Goal: Information Seeking & Learning: Learn about a topic

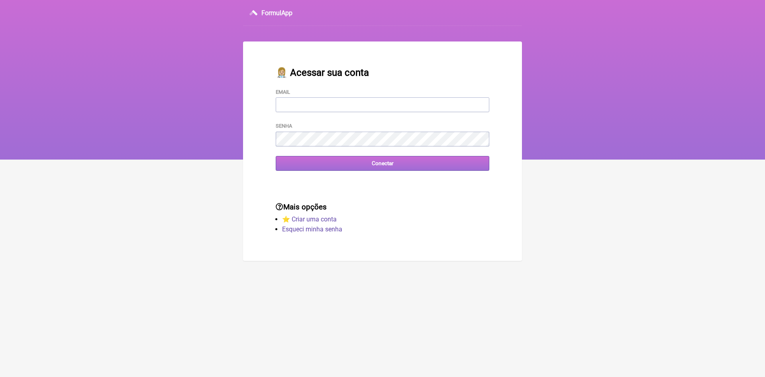
type input "vaikabrunko3@gmail.com"
click at [389, 164] on input "Conectar" at bounding box center [383, 163] width 214 height 15
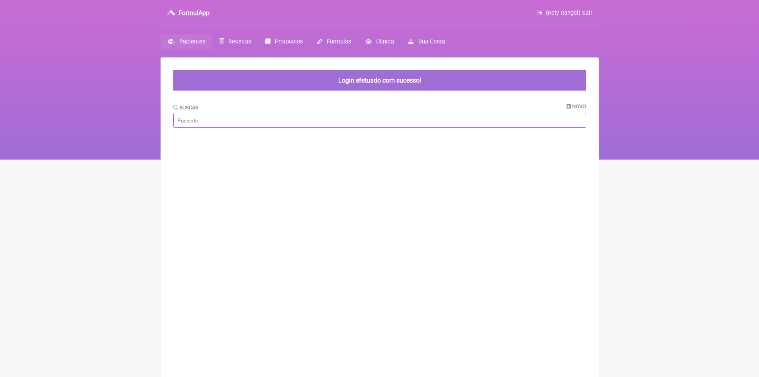
click at [246, 121] on input "Buscar" at bounding box center [379, 120] width 413 height 15
click at [341, 43] on span "Fórmulas" at bounding box center [339, 41] width 24 height 7
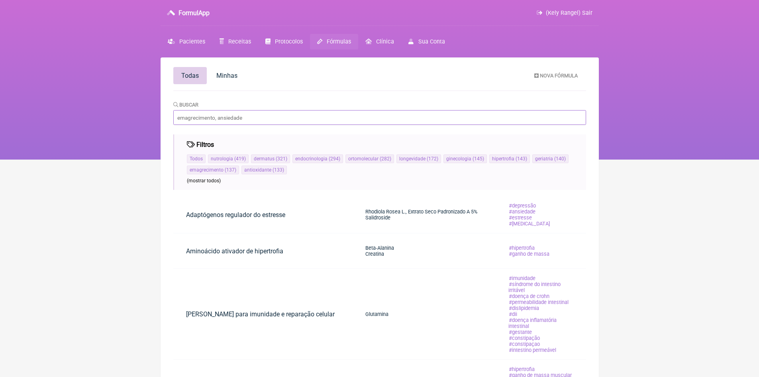
click at [235, 119] on input "Buscar" at bounding box center [379, 117] width 413 height 15
click at [222, 116] on input "Probiótico" at bounding box center [379, 117] width 413 height 15
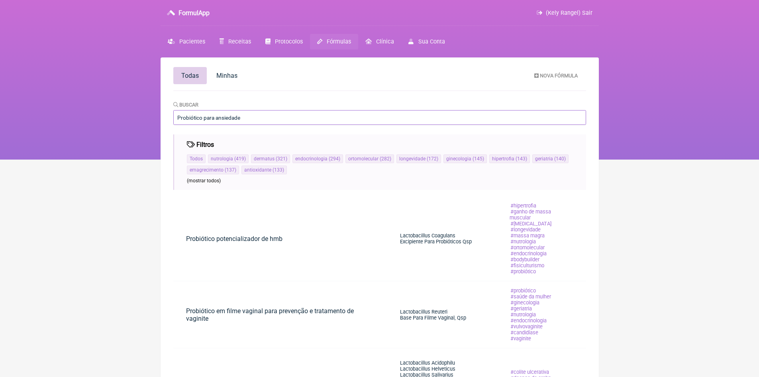
type input "Probiótico para ansiedade"
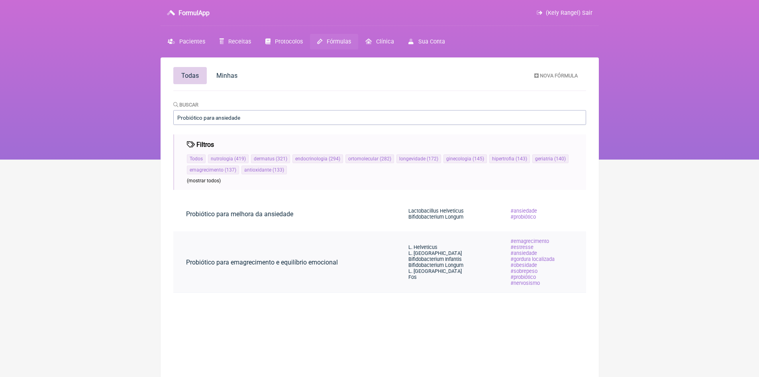
click at [309, 261] on link "Probiótico para emagrecimento e equilíbrio emocional" at bounding box center [261, 262] width 177 height 20
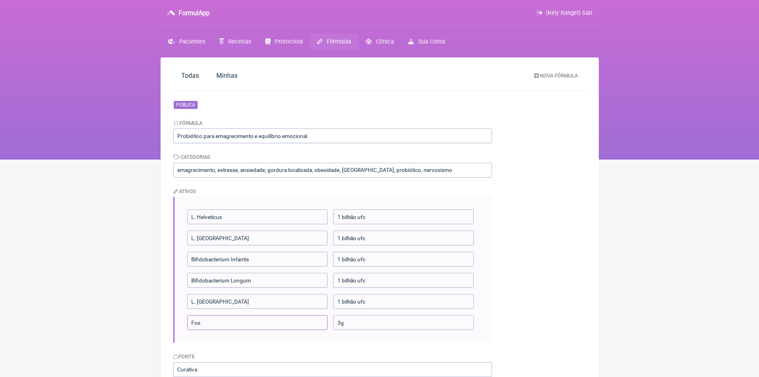
drag, startPoint x: 200, startPoint y: 324, endPoint x: 187, endPoint y: 323, distance: 13.2
click at [187, 323] on input "Fos" at bounding box center [257, 322] width 141 height 15
click at [695, 159] on html "FormulApp (Kely Rangel) Sair Pacientes Receitas Protocolos Fórmulas Clínica Sua…" at bounding box center [379, 79] width 759 height 159
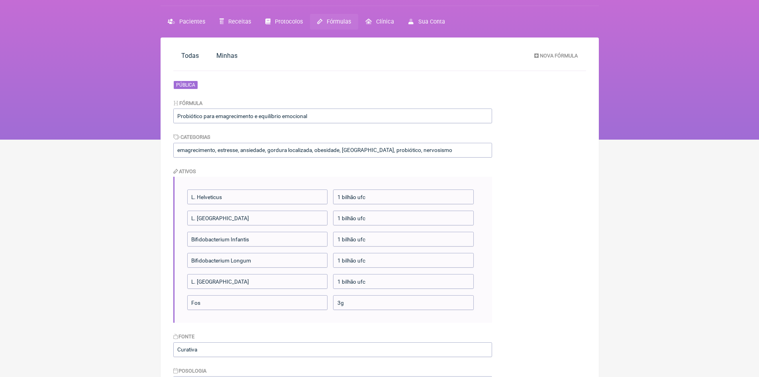
scroll to position [10, 0]
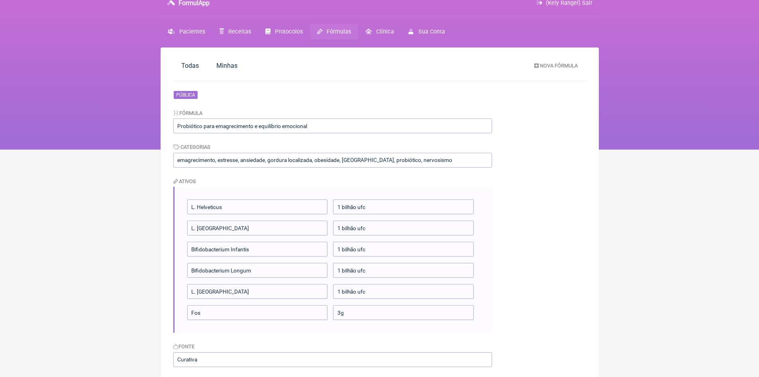
click at [333, 28] on span "Fórmulas" at bounding box center [339, 31] width 24 height 7
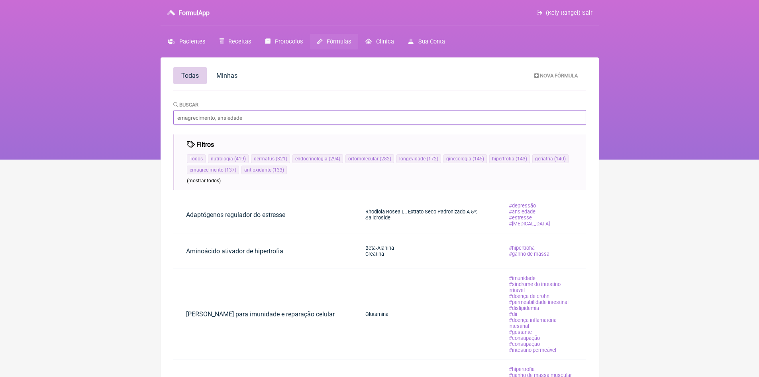
click at [228, 119] on input "Buscar" at bounding box center [379, 117] width 413 height 15
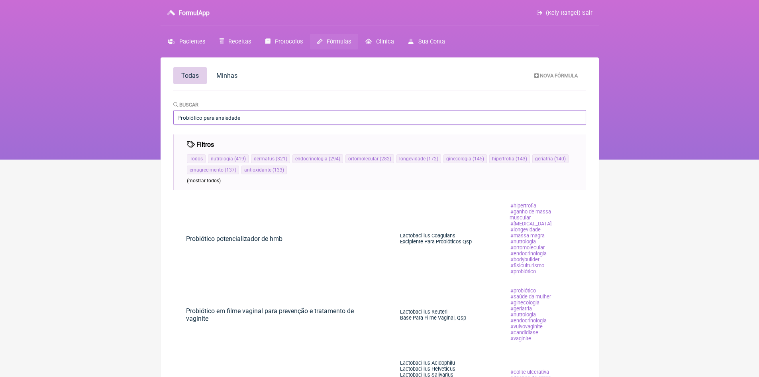
type input "Probiótico para ansiedade"
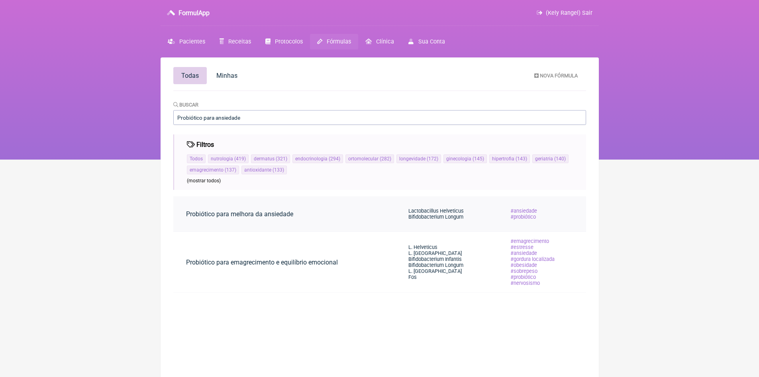
click at [431, 216] on span "Bifidobacterium Longum" at bounding box center [436, 217] width 55 height 6
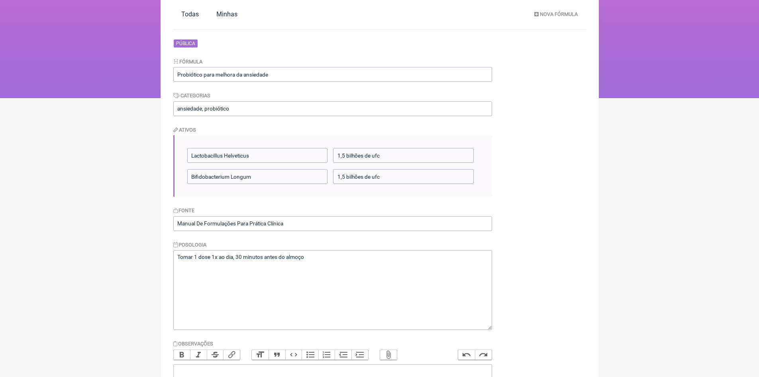
scroll to position [59, 0]
